Goal: Check status: Check status

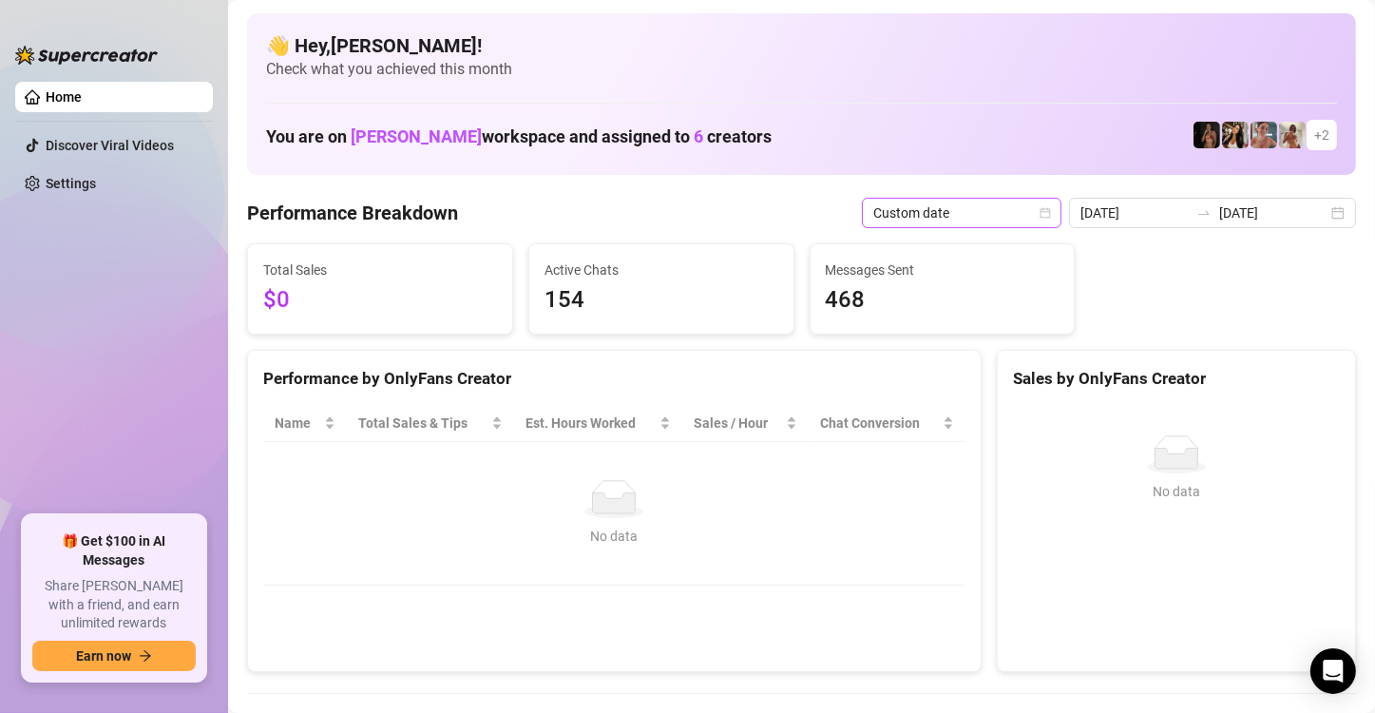
click at [1050, 215] on div "Custom date" at bounding box center [962, 213] width 200 height 30
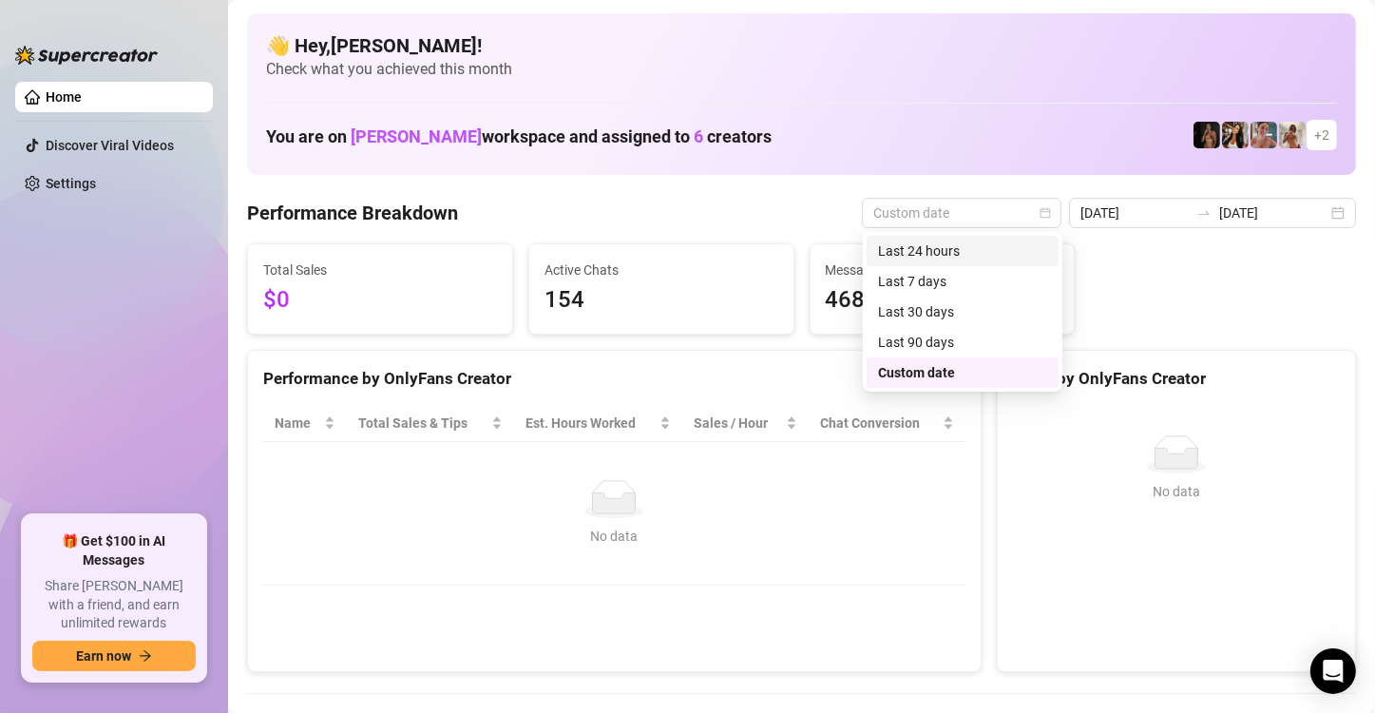
click at [1029, 246] on div "Last 24 hours" at bounding box center [962, 250] width 169 height 21
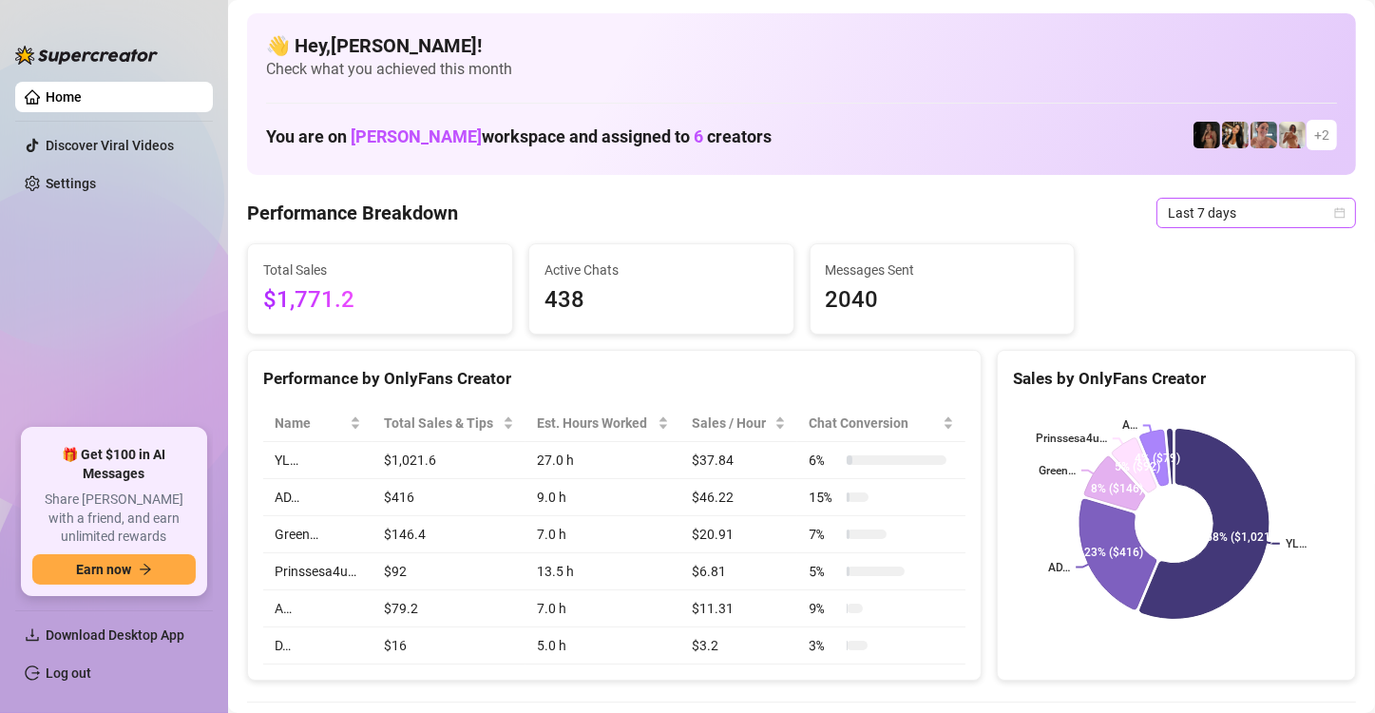
click at [1335, 213] on icon "calendar" at bounding box center [1340, 212] width 10 height 10
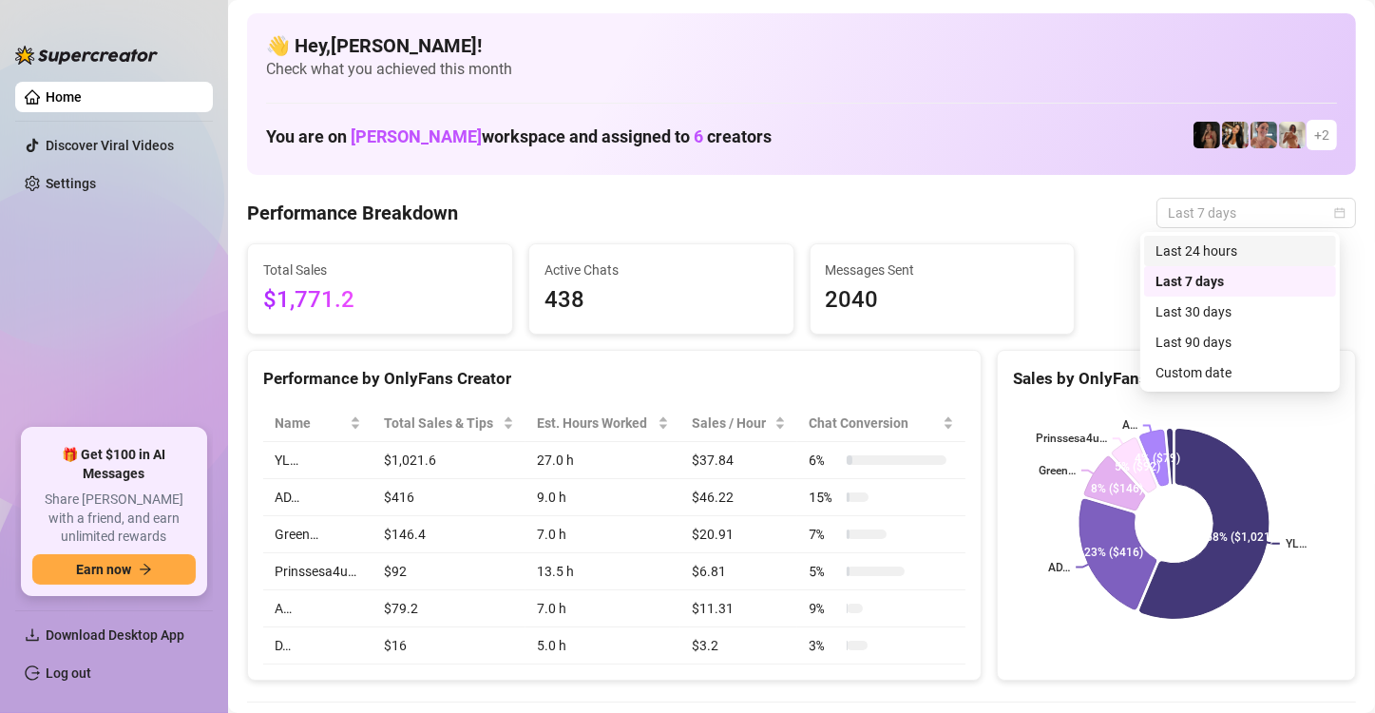
click at [1284, 243] on div "Last 24 hours" at bounding box center [1239, 250] width 169 height 21
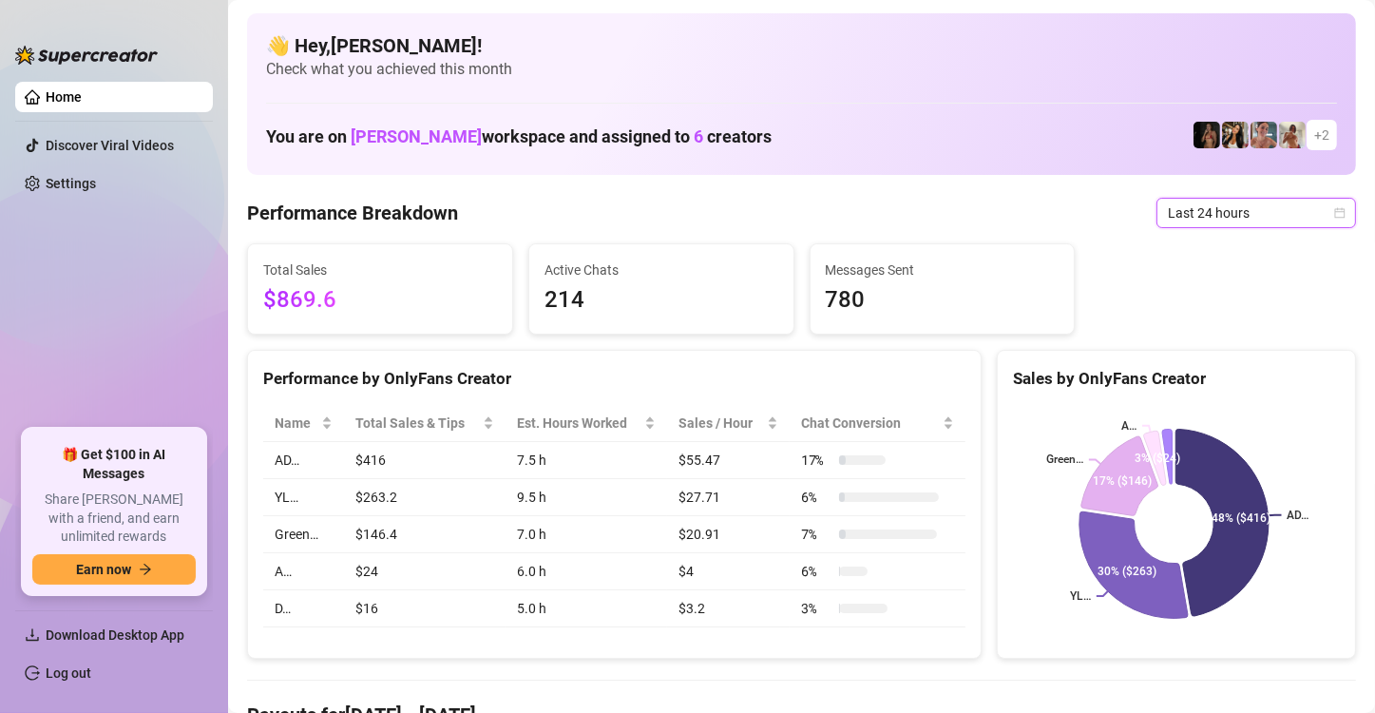
click at [1334, 217] on icon "calendar" at bounding box center [1339, 212] width 11 height 11
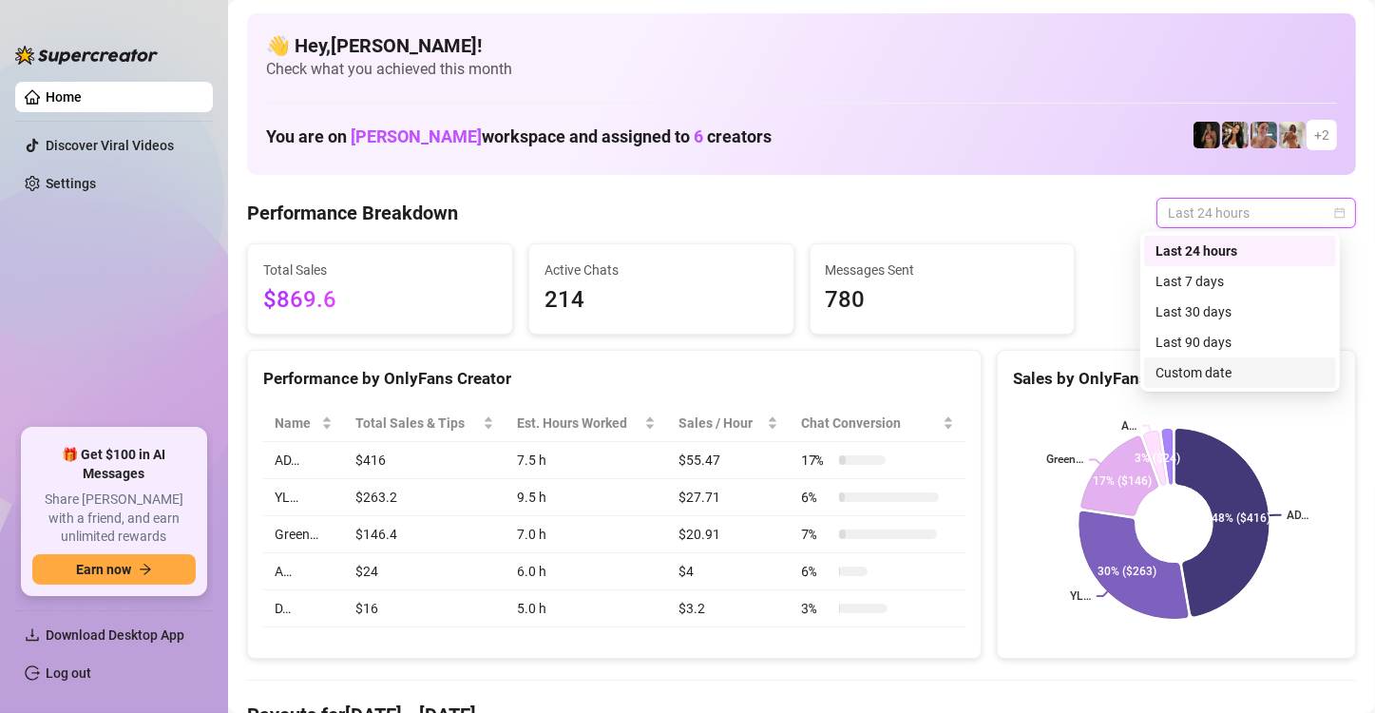
click at [1276, 365] on div "Custom date" at bounding box center [1239, 372] width 169 height 21
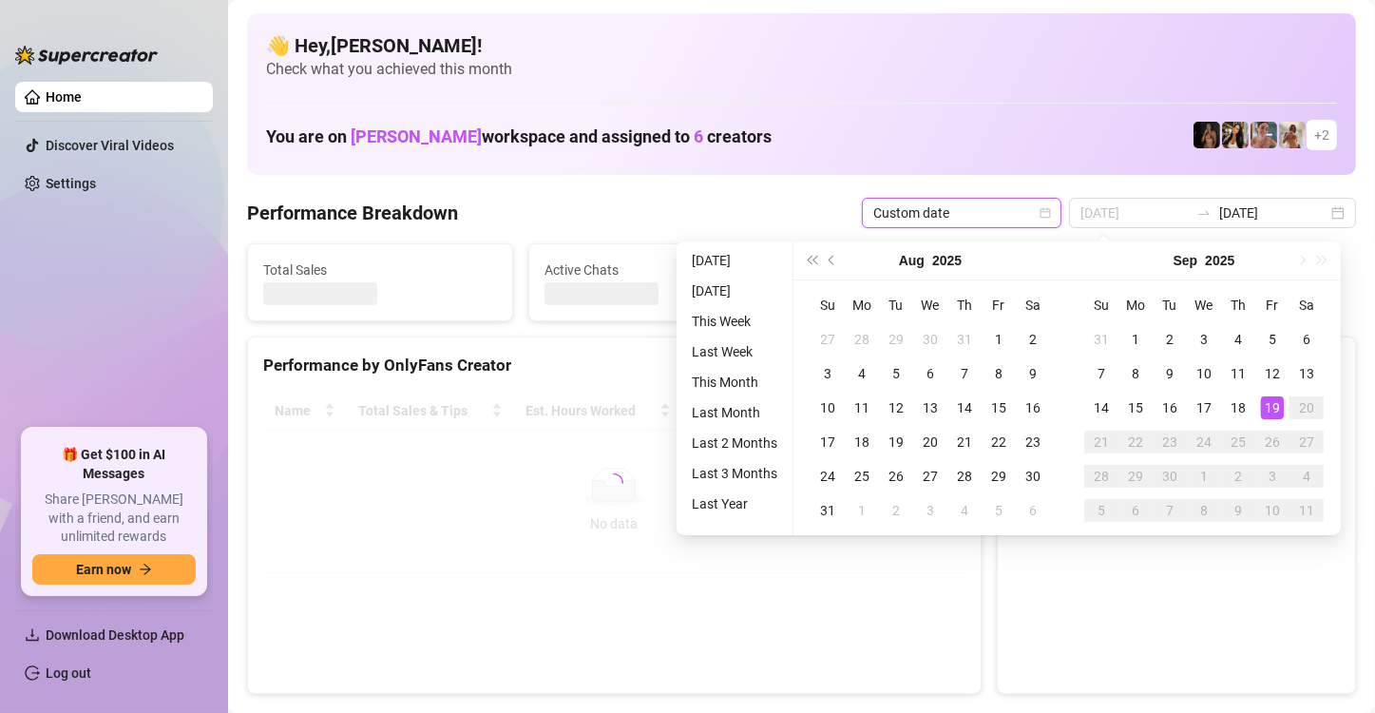
click at [1276, 406] on div "19" at bounding box center [1272, 407] width 23 height 23
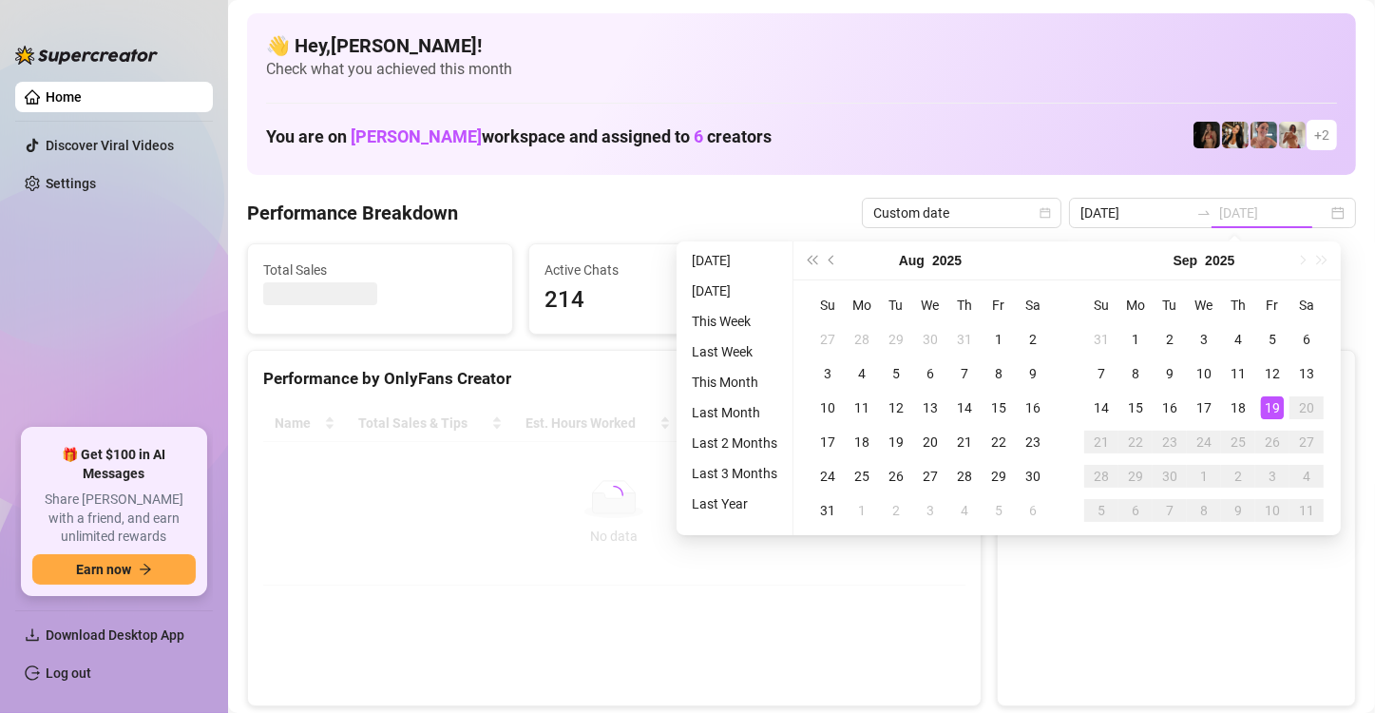
click at [1276, 406] on div "19" at bounding box center [1272, 407] width 23 height 23
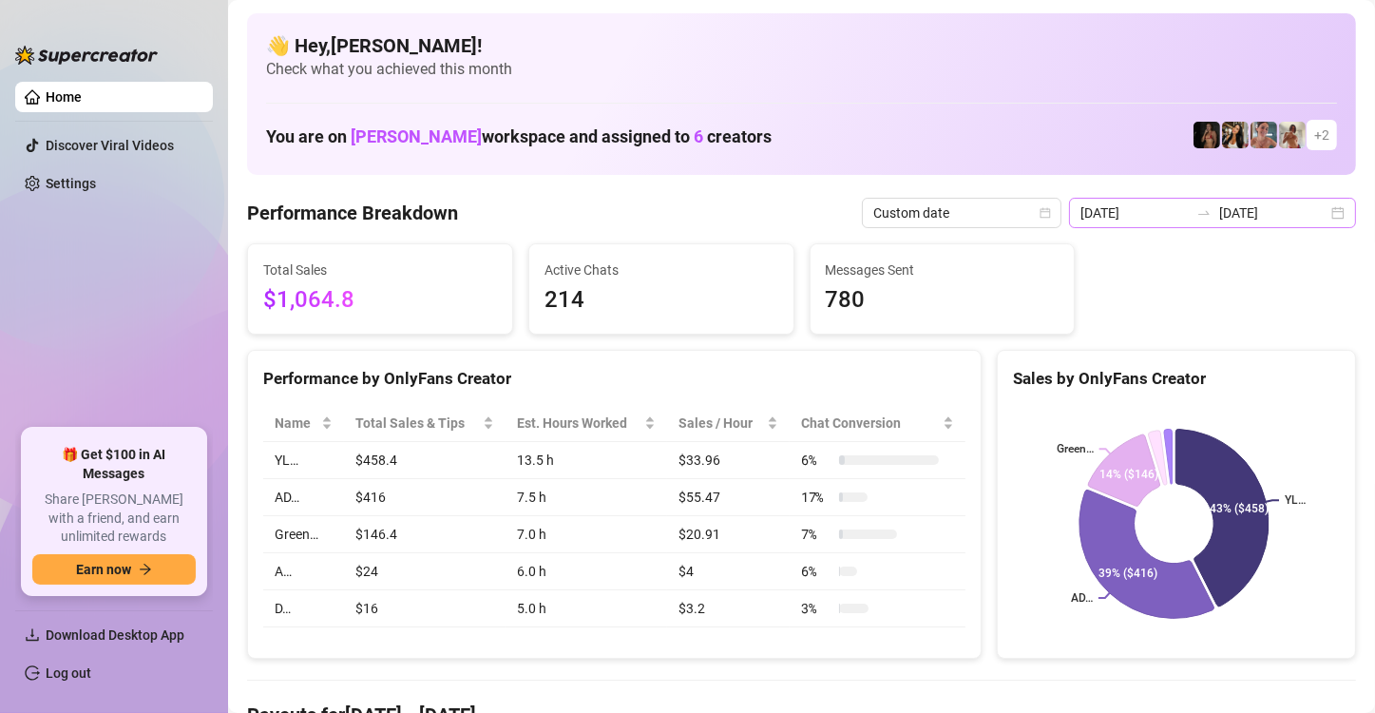
click at [1322, 210] on div "2025-09-18 2025-09-19" at bounding box center [1212, 213] width 287 height 30
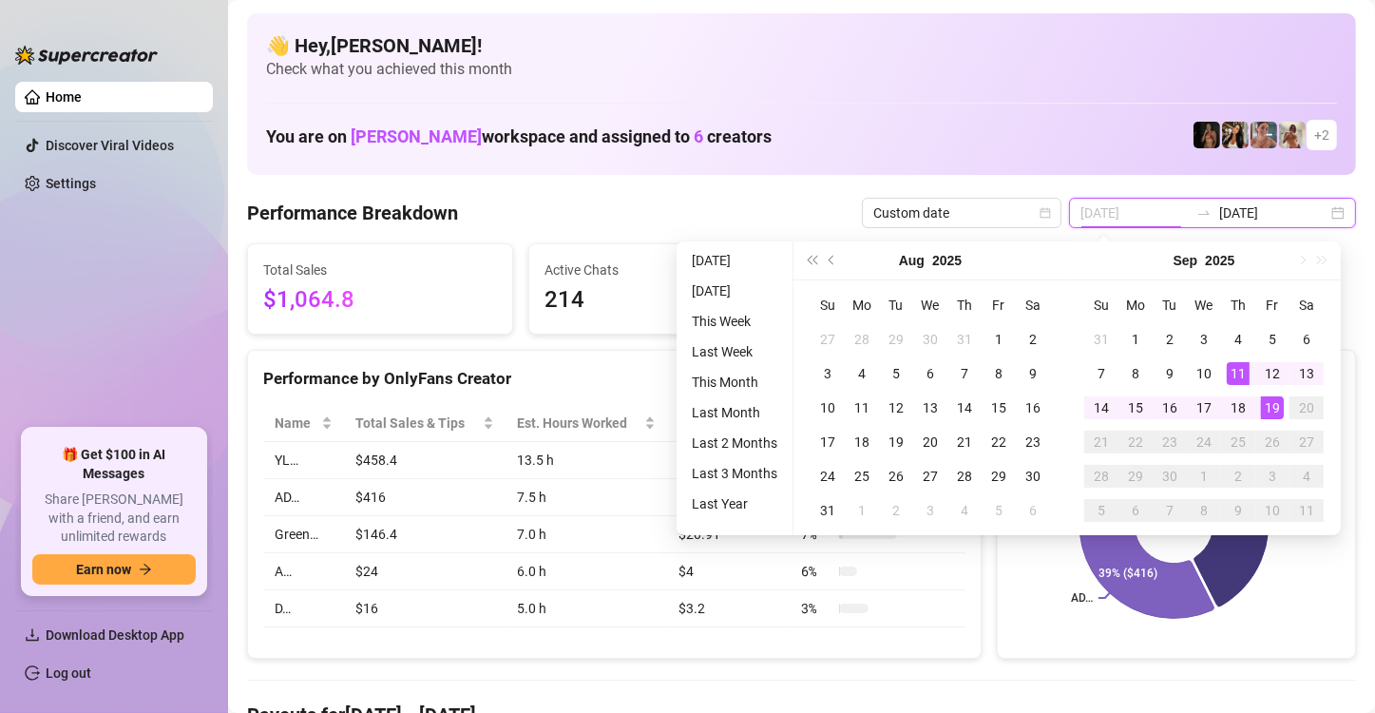
type input "[DATE]"
click at [1266, 414] on div "19" at bounding box center [1272, 407] width 23 height 23
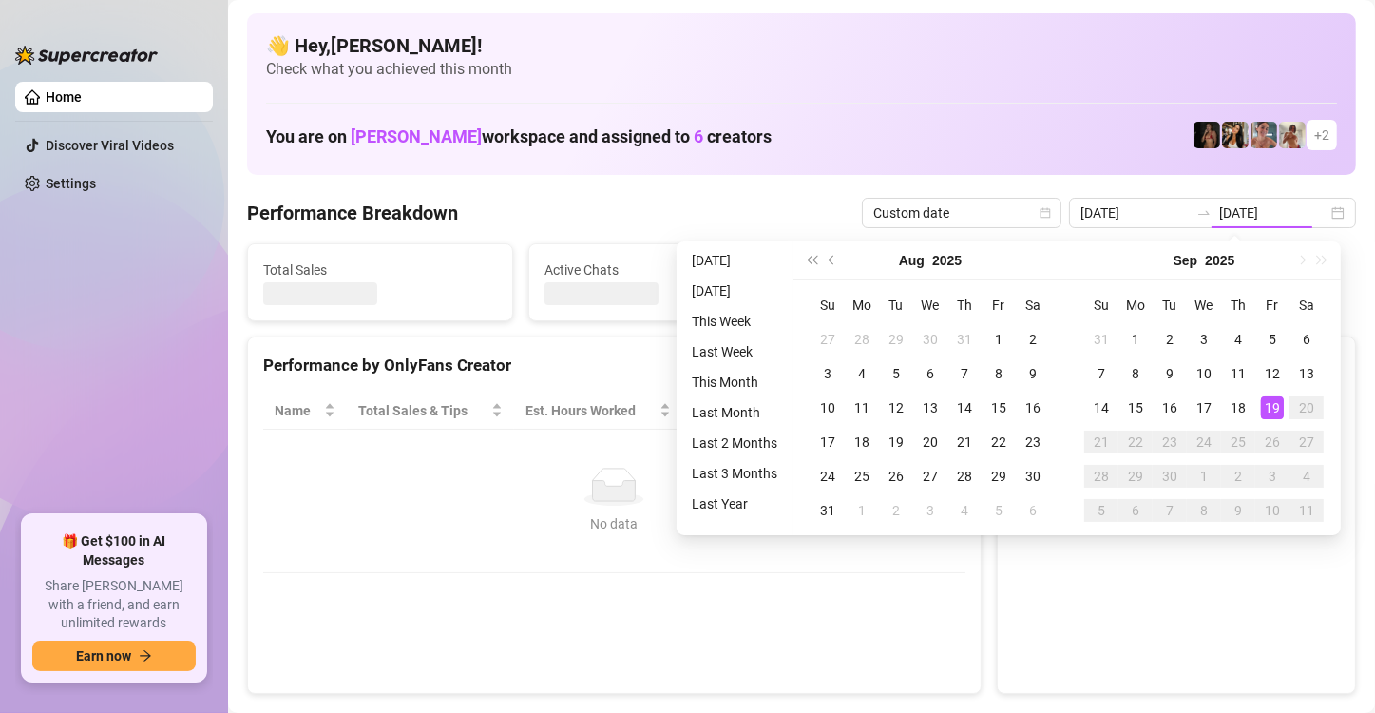
type input "[DATE]"
